Goal: Information Seeking & Learning: Learn about a topic

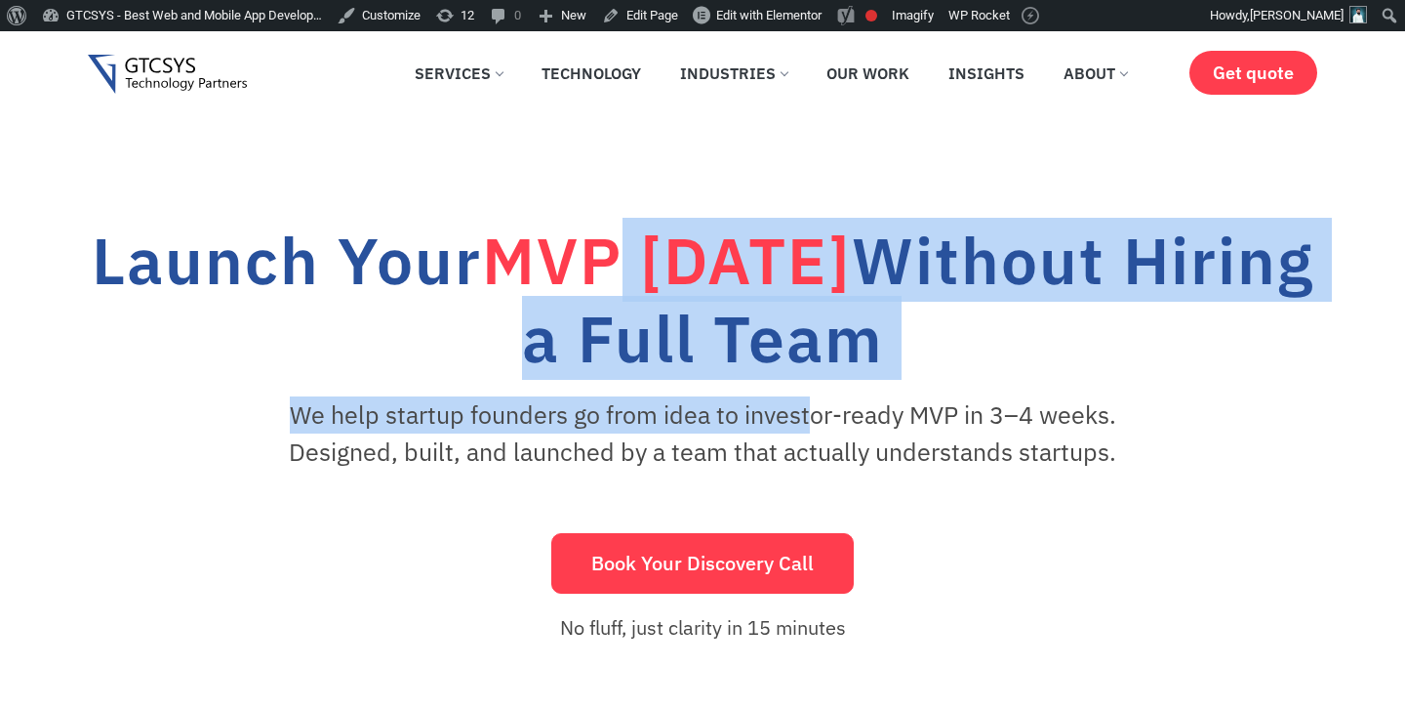
drag, startPoint x: 663, startPoint y: 265, endPoint x: 805, endPoint y: 431, distance: 218.7
click at [805, 431] on div "Launch Your MVP [DATE] Without Hiring a Full Team We help startup founders go f…" at bounding box center [703, 421] width 1230 height 468
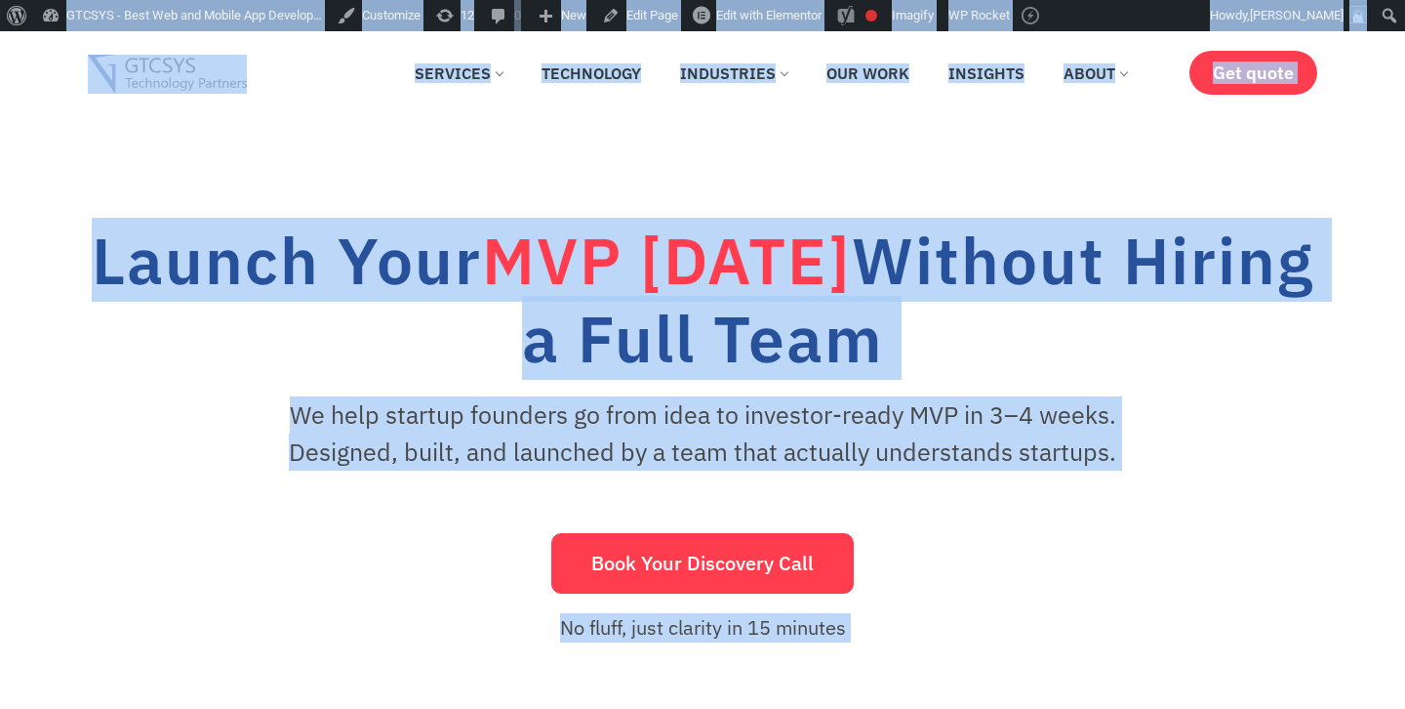
copy body "About WordPress About WordPress Get Involved WordPress.org Documentation Learn …"
click at [1018, 371] on h1 "Launch Your MVP in 30 Days Without Hiring a Full Team" at bounding box center [703, 299] width 1230 height 156
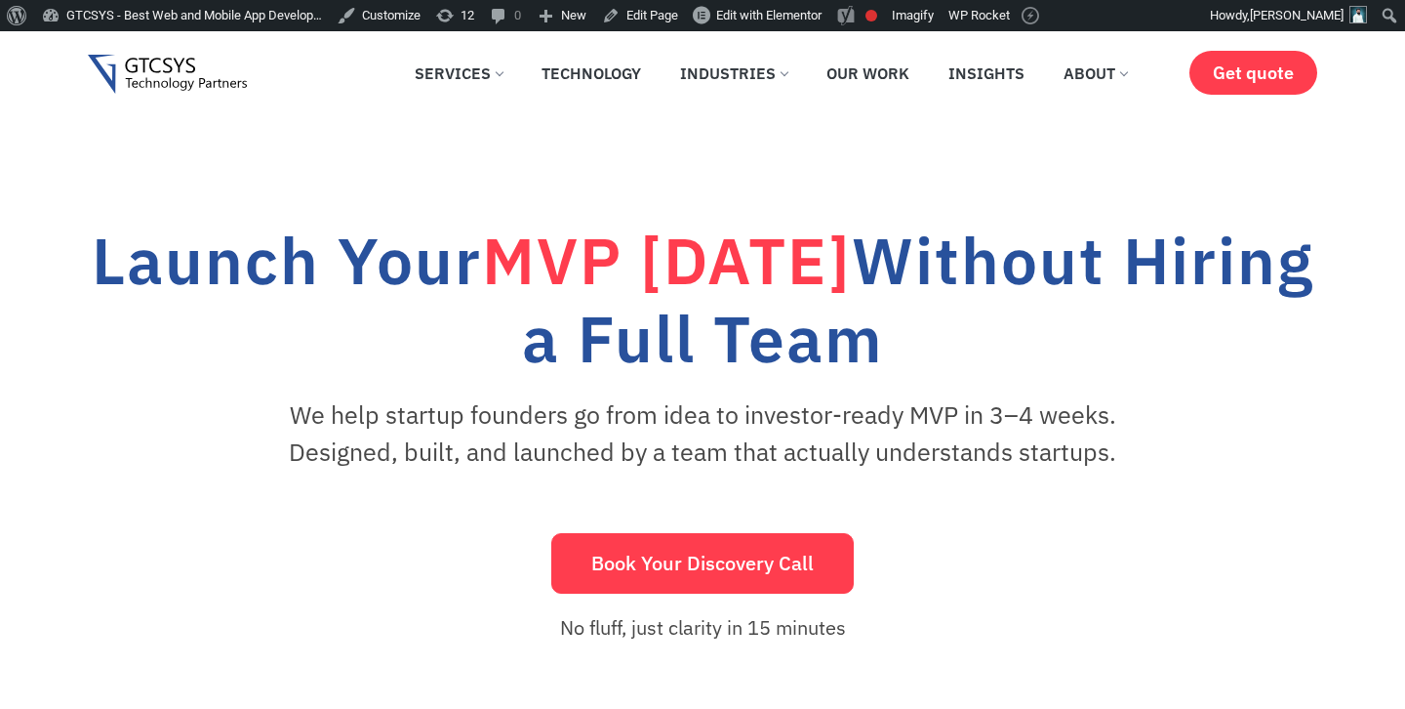
drag, startPoint x: 531, startPoint y: 264, endPoint x: 1009, endPoint y: 273, distance: 478.3
click at [852, 273] on span "MVP [DATE]" at bounding box center [667, 260] width 370 height 84
copy span "MVP [DATE]"
click at [953, 337] on h1 "Launch Your MVP in 30 Days Without Hiring a Full Team" at bounding box center [703, 299] width 1230 height 156
click at [1070, 335] on h1 "Launch Your MVP in 30 Days Without Hiring a Full Team" at bounding box center [703, 299] width 1230 height 156
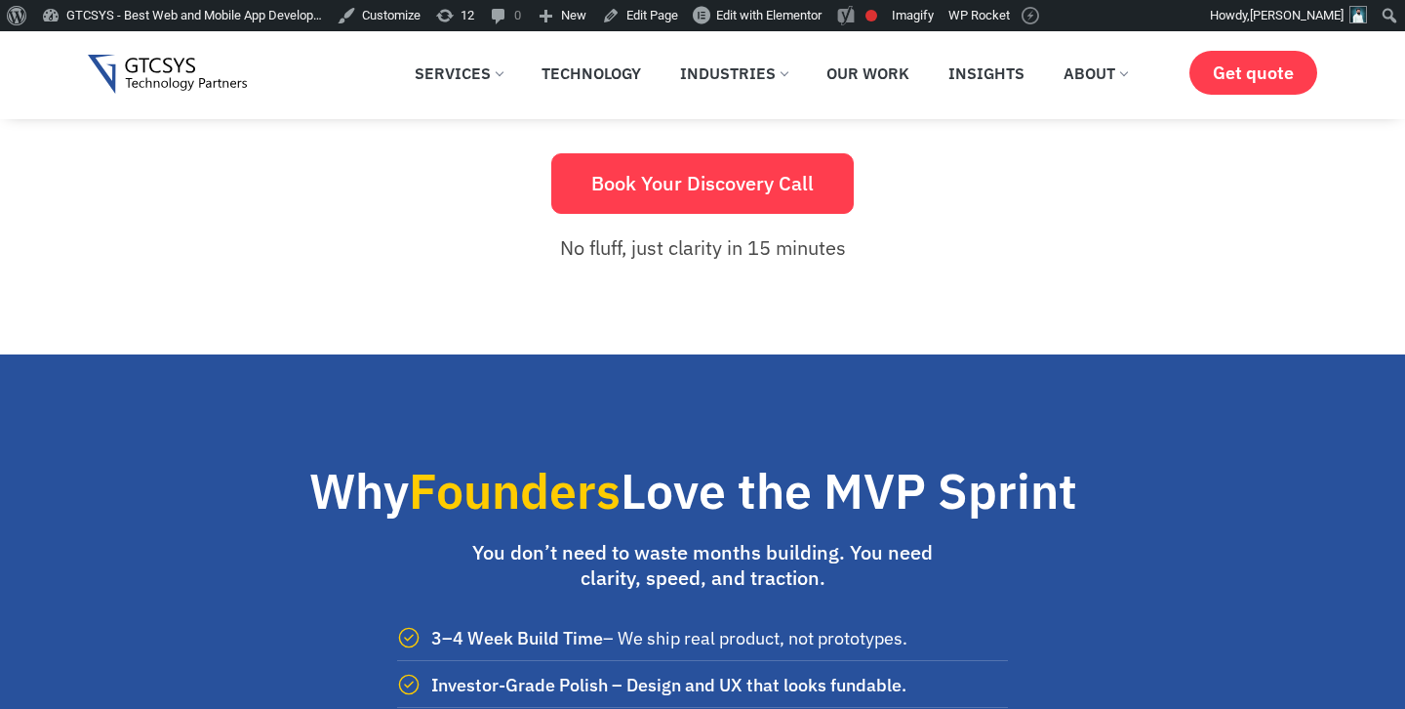
scroll to position [502, 0]
